Goal: Information Seeking & Learning: Learn about a topic

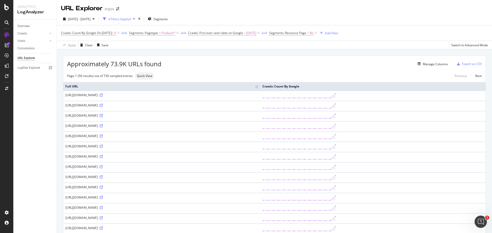
drag, startPoint x: 296, startPoint y: 95, endPoint x: 65, endPoint y: 95, distance: 230.2
click at [65, 95] on div "[URL][DOMAIN_NAME]" at bounding box center [161, 95] width 193 height 4
copy div "[URL][DOMAIN_NAME]"
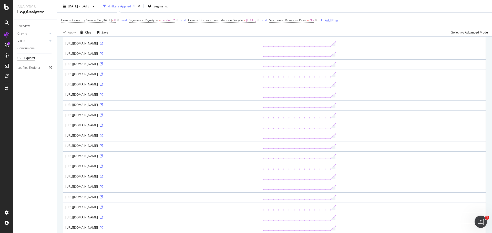
scroll to position [397, 0]
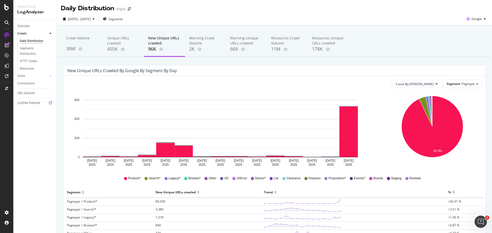
scroll to position [51, 0]
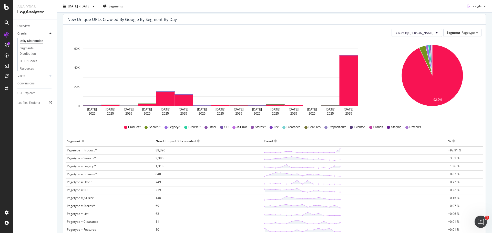
click at [164, 150] on span "89,390" at bounding box center [160, 150] width 10 height 4
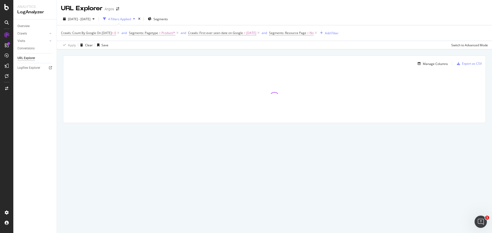
click at [25, 36] on div "Crawls" at bounding box center [36, 33] width 39 height 7
click at [24, 34] on div "Crawls" at bounding box center [21, 33] width 9 height 5
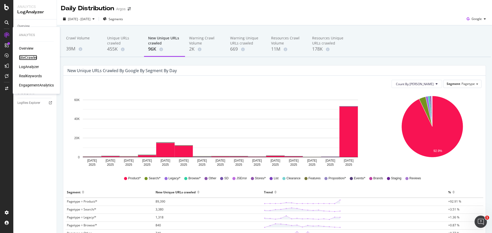
click at [29, 57] on div "SiteCrawler" at bounding box center [28, 57] width 18 height 5
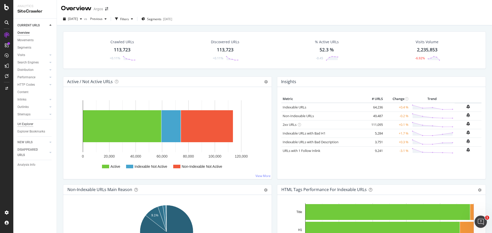
click at [27, 125] on div "Url Explorer" at bounding box center [25, 124] width 16 height 5
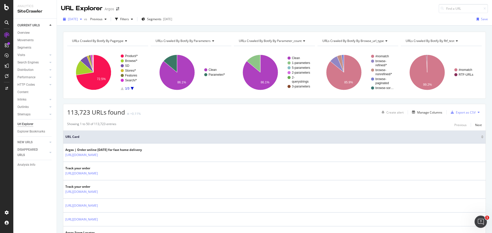
click at [84, 18] on div "button" at bounding box center [81, 19] width 6 height 3
click at [188, 30] on div "URLs Crawled By Botify By pagetype Chart (by Value) Table Expand Export as CSV …" at bounding box center [274, 32] width 435 height 12
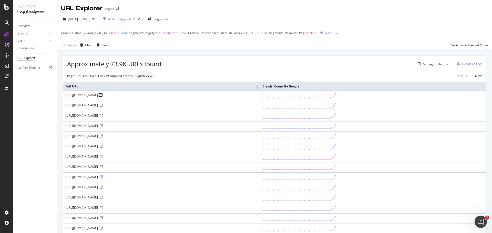
click at [103, 95] on icon at bounding box center [101, 95] width 3 height 3
click at [103, 104] on icon at bounding box center [101, 105] width 3 height 3
click at [103, 124] on link at bounding box center [101, 126] width 4 height 4
